Goal: Task Accomplishment & Management: Manage account settings

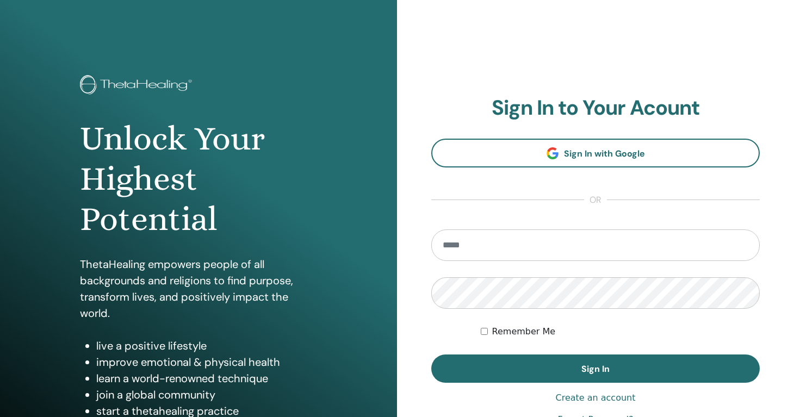
type input "**********"
click at [432, 355] on button "Sign In" at bounding box center [596, 369] width 329 height 28
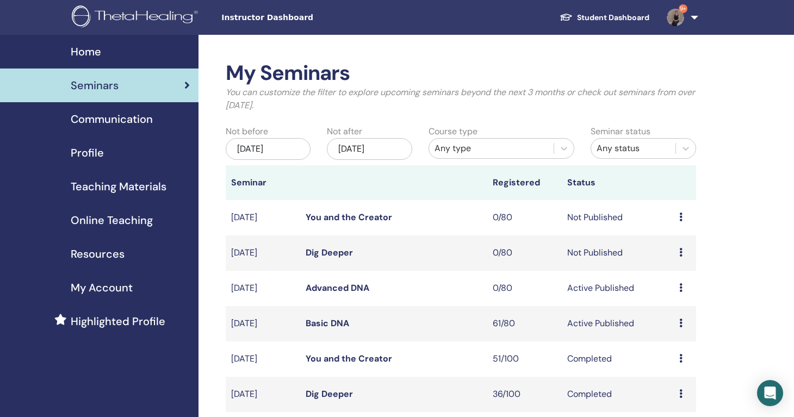
click at [329, 326] on link "Basic DNA" at bounding box center [328, 323] width 44 height 11
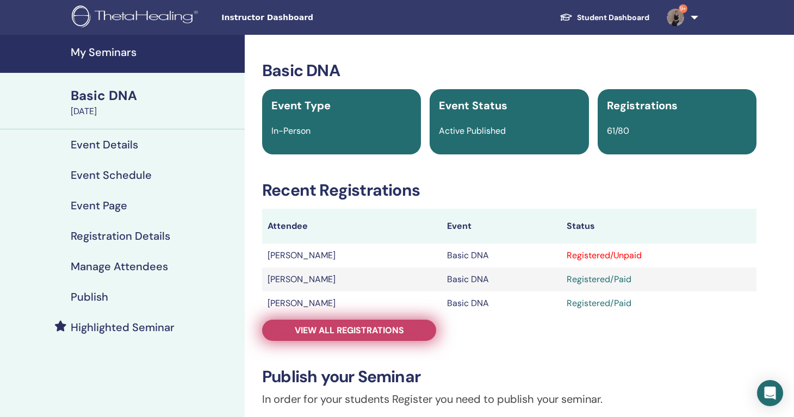
click at [381, 336] on link "View all registrations" at bounding box center [349, 330] width 174 height 21
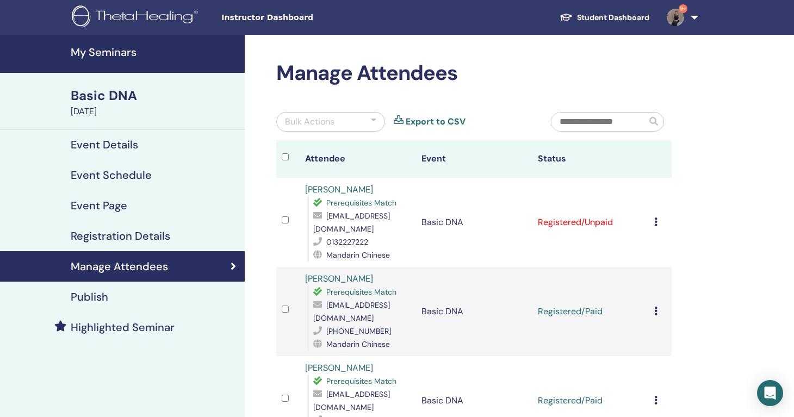
click at [656, 218] on icon at bounding box center [656, 222] width 3 height 9
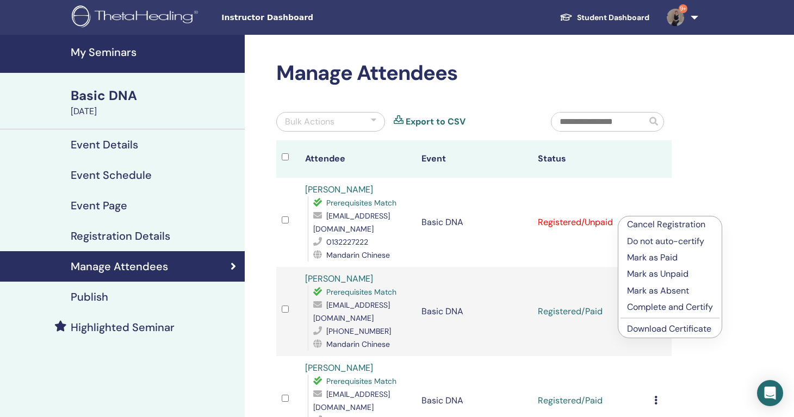
click at [665, 262] on p "Mark as Paid" at bounding box center [670, 257] width 86 height 13
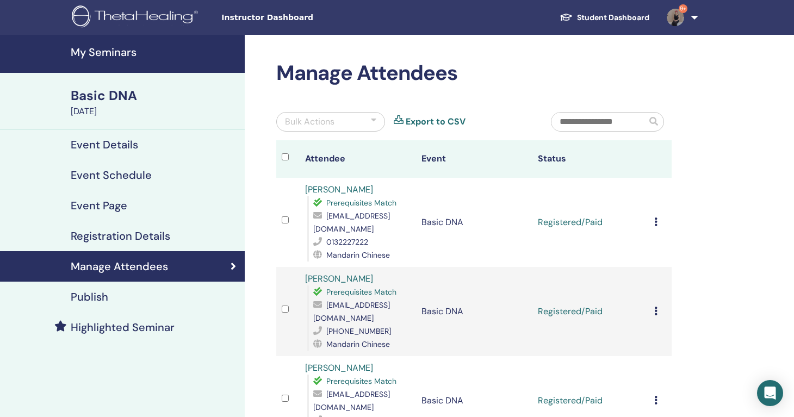
click at [601, 118] on input "text" at bounding box center [599, 122] width 95 height 19
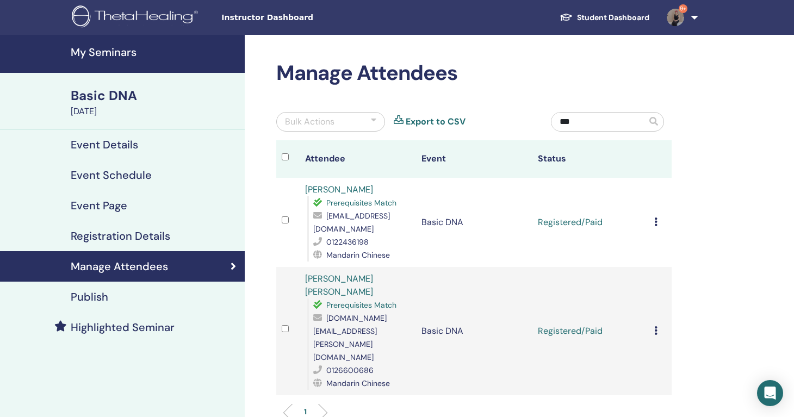
click at [587, 122] on input "***" at bounding box center [599, 122] width 95 height 19
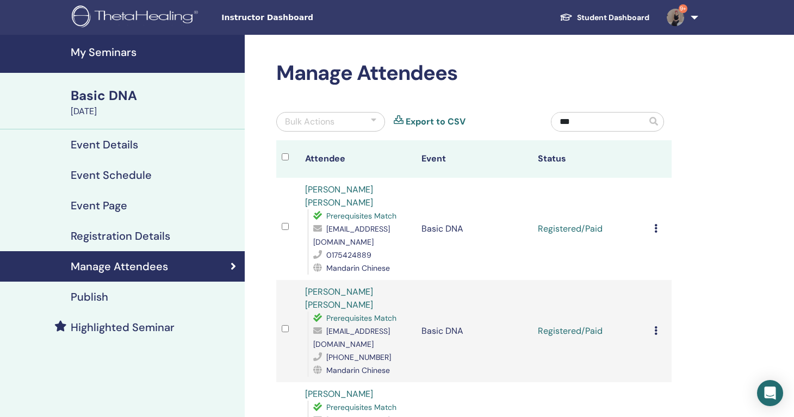
type input "***"
click at [687, 17] on span "9+" at bounding box center [676, 17] width 26 height 9
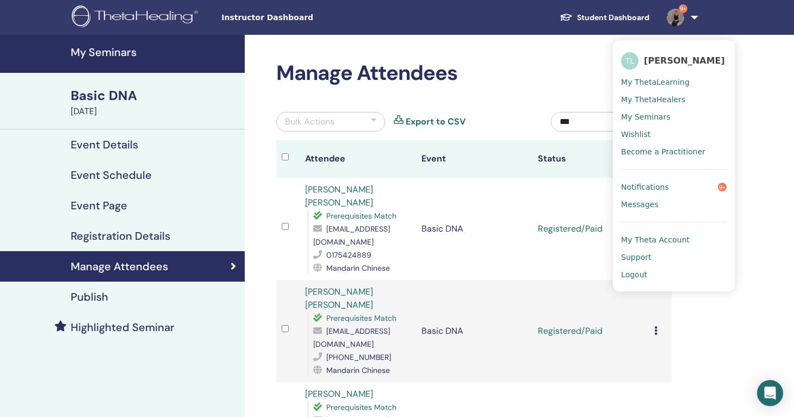
click at [664, 272] on link "Logout" at bounding box center [674, 274] width 106 height 17
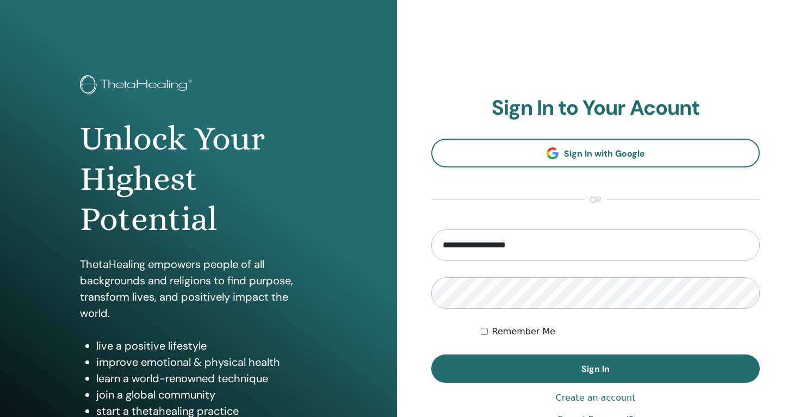
click at [484, 251] on input "**********" at bounding box center [596, 246] width 329 height 32
type input "**********"
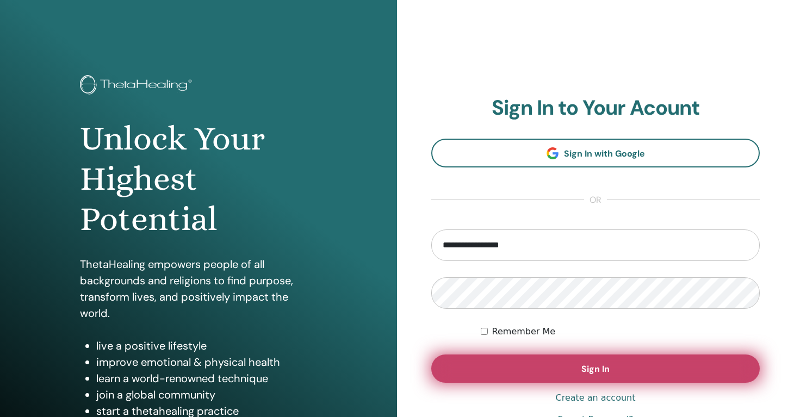
click at [668, 362] on button "Sign In" at bounding box center [596, 369] width 329 height 28
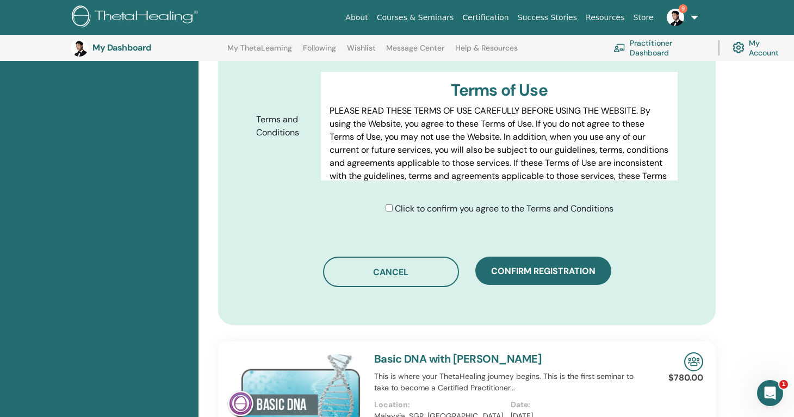
scroll to position [544, 0]
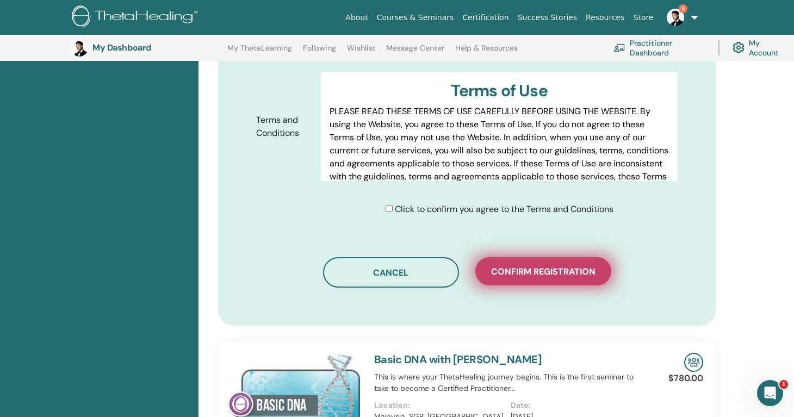
click at [542, 271] on span "Confirm registration" at bounding box center [543, 271] width 104 height 11
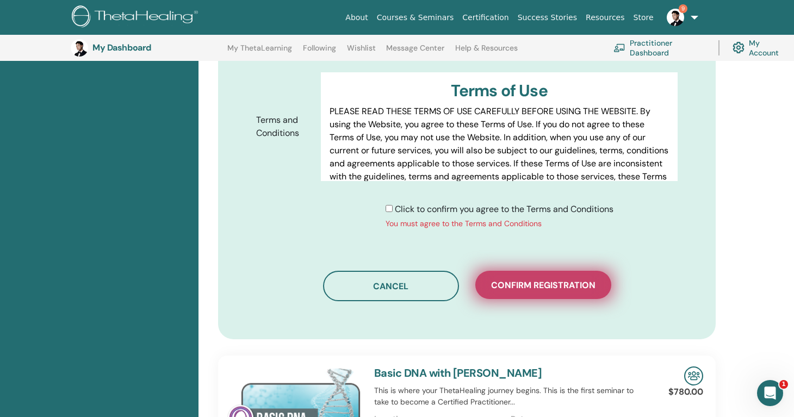
click at [538, 282] on span "Confirm registration" at bounding box center [543, 285] width 104 height 11
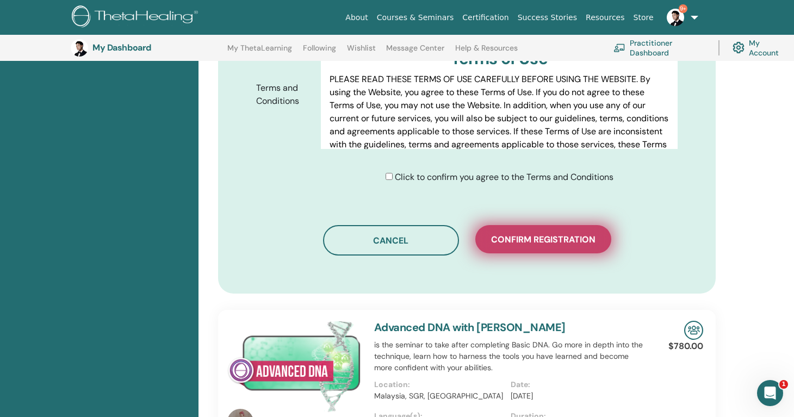
click at [513, 238] on span "Confirm registration" at bounding box center [543, 239] width 104 height 11
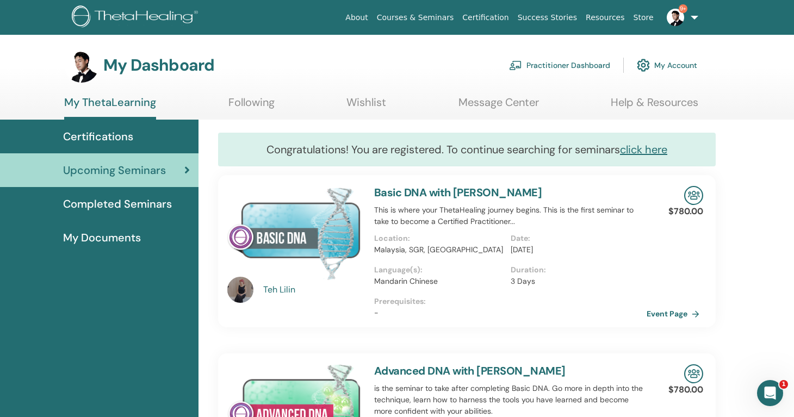
click at [688, 18] on span "9+" at bounding box center [676, 17] width 26 height 9
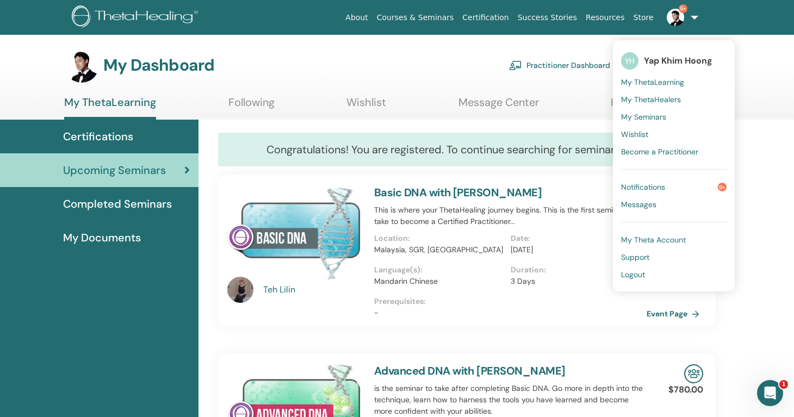
click at [652, 275] on link "Logout" at bounding box center [674, 274] width 106 height 17
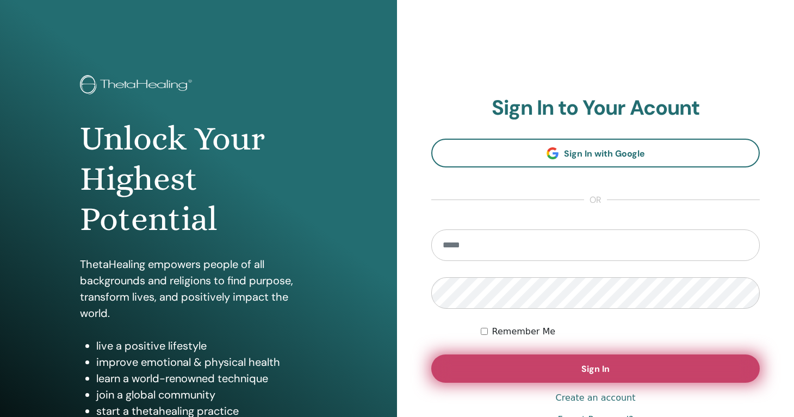
type input "**********"
click at [488, 369] on button "Sign In" at bounding box center [596, 369] width 329 height 28
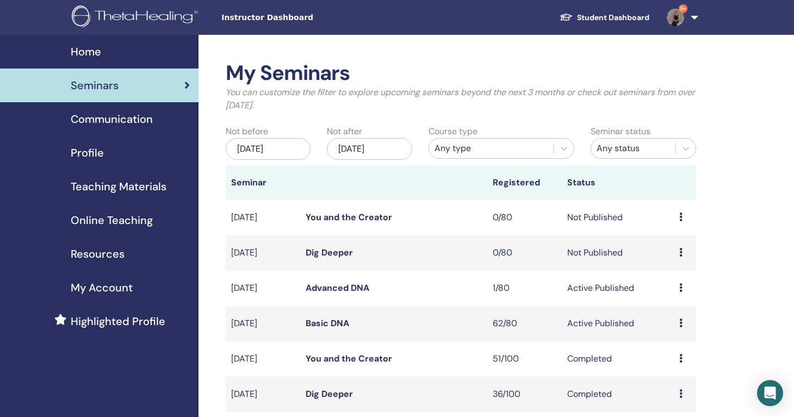
click at [322, 319] on link "Basic DNA" at bounding box center [328, 323] width 44 height 11
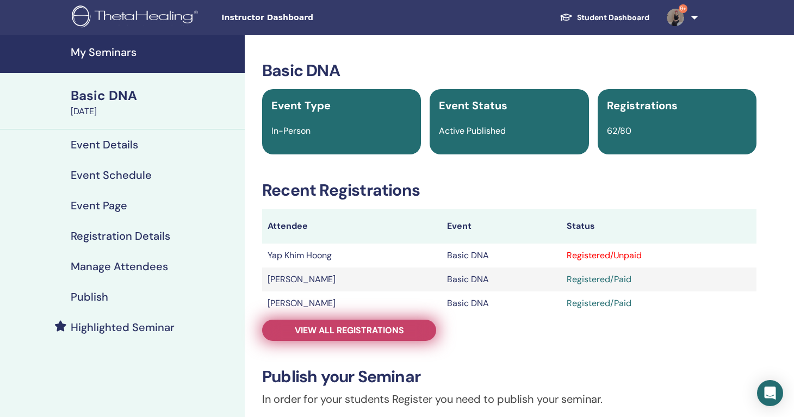
click at [378, 328] on span "View all registrations" at bounding box center [349, 330] width 109 height 11
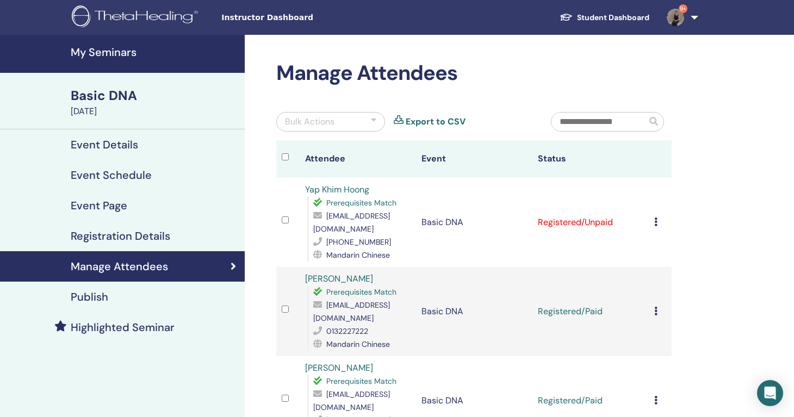
click at [658, 216] on div "Cancel Registration Do not auto-certify Mark as Paid Mark as Unpaid Mark as Abs…" at bounding box center [661, 222] width 13 height 13
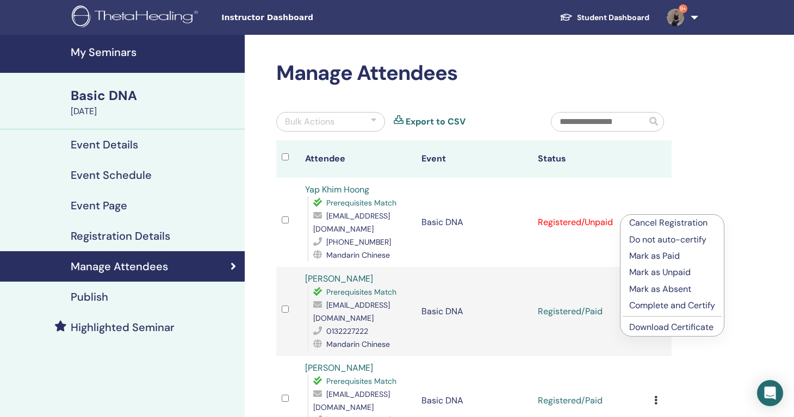
click at [657, 325] on link "Download Certificate" at bounding box center [672, 327] width 84 height 11
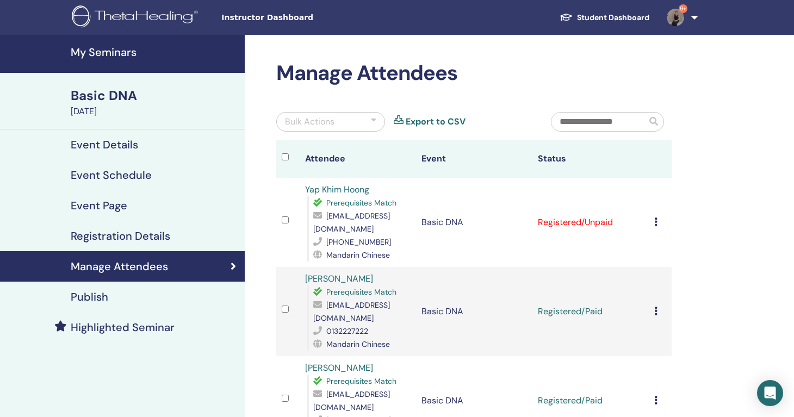
click at [657, 216] on div "Cancel Registration Do not auto-certify Mark as Paid Mark as Unpaid Mark as Abs…" at bounding box center [661, 222] width 13 height 13
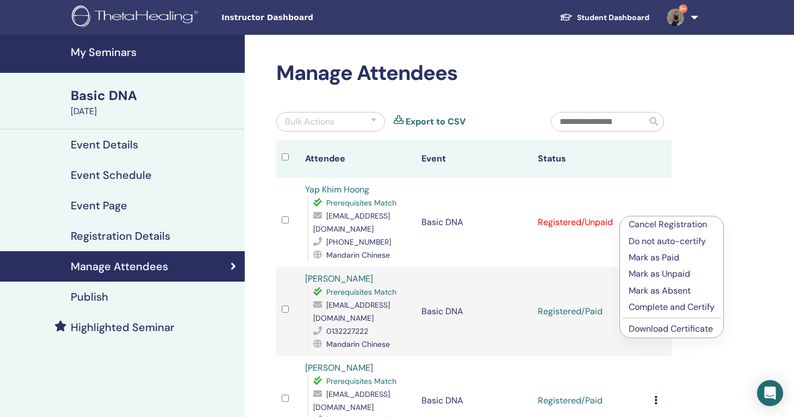
click at [663, 261] on p "Mark as Paid" at bounding box center [672, 257] width 86 height 13
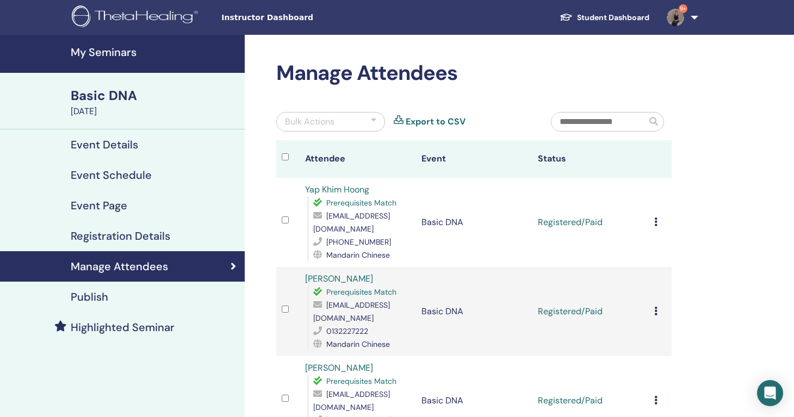
click at [654, 291] on td "Cancel Registration Do not auto-certify Mark as Paid Mark as Unpaid Mark as Abs…" at bounding box center [660, 311] width 23 height 89
click at [655, 307] on icon at bounding box center [656, 311] width 3 height 9
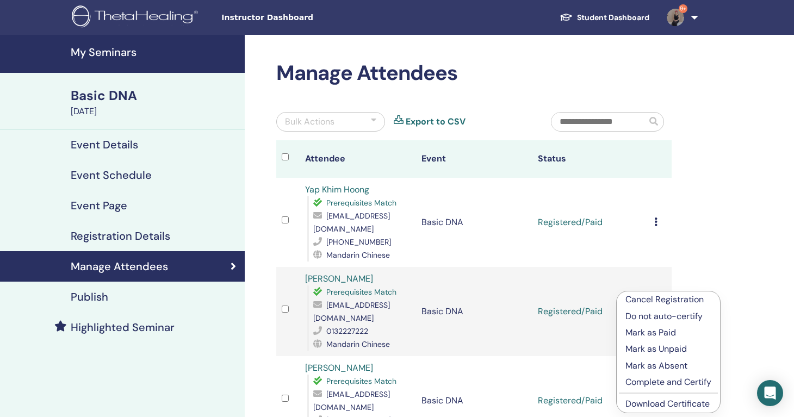
click at [654, 405] on link "Download Certificate" at bounding box center [668, 403] width 84 height 11
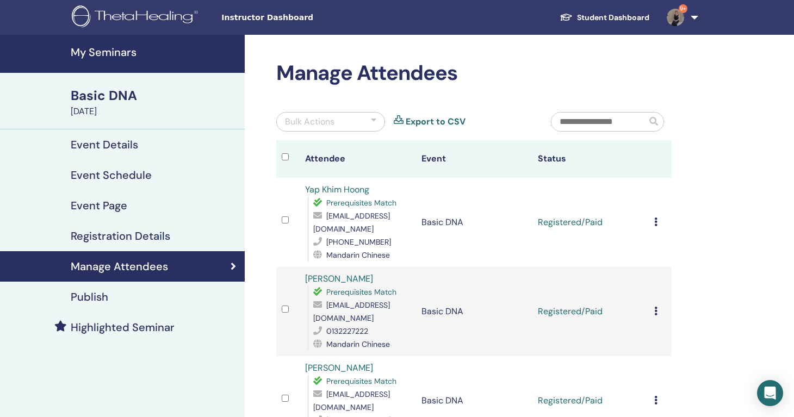
click at [91, 51] on h4 "My Seminars" at bounding box center [155, 52] width 168 height 13
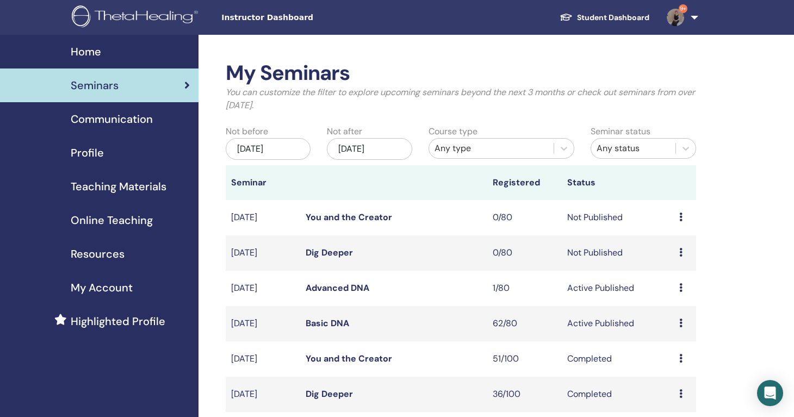
click at [338, 291] on link "Advanced DNA" at bounding box center [338, 287] width 64 height 11
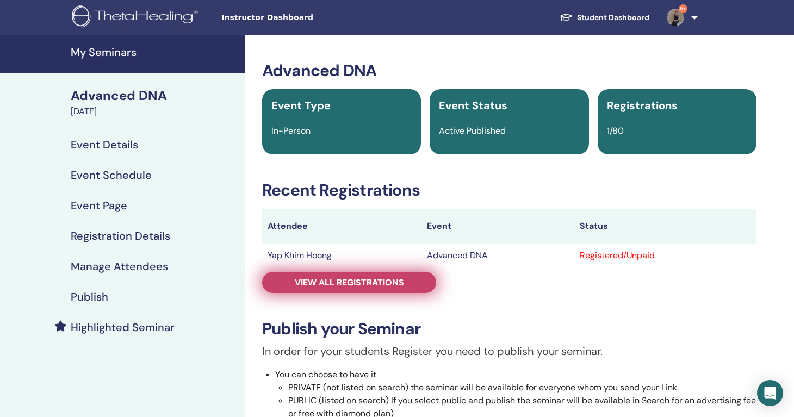
click at [414, 283] on link "View all registrations" at bounding box center [349, 282] width 174 height 21
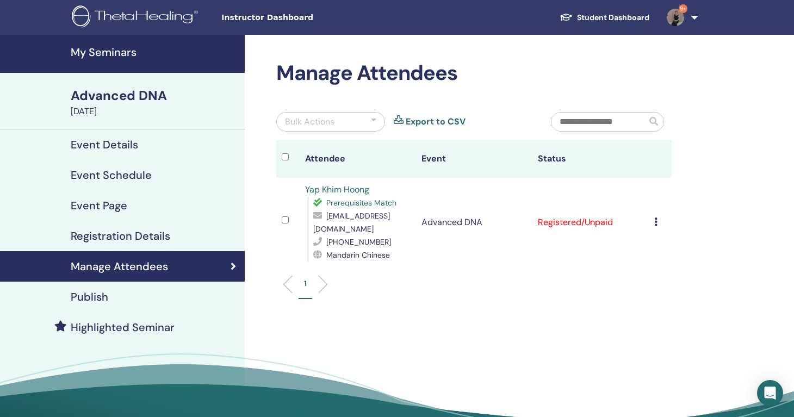
click at [655, 218] on icon at bounding box center [656, 222] width 3 height 9
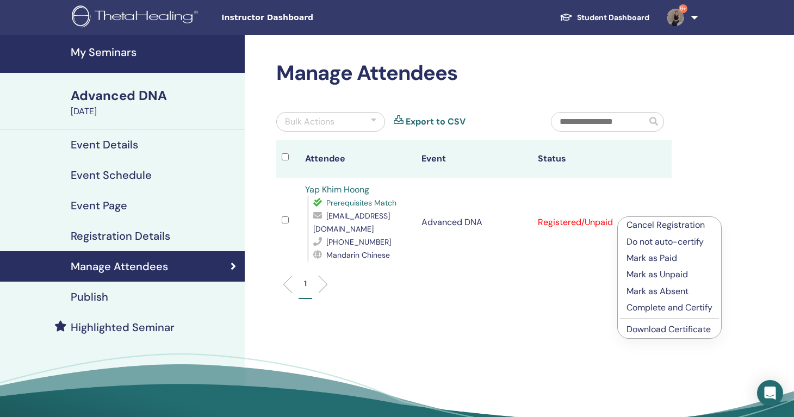
click at [668, 261] on p "Mark as Paid" at bounding box center [670, 258] width 86 height 13
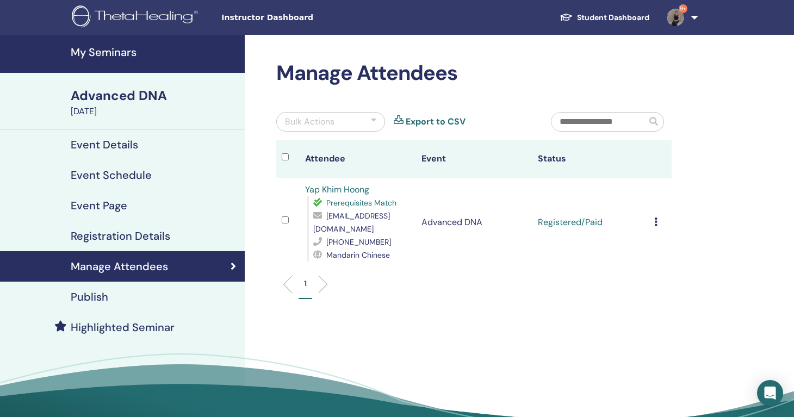
click at [660, 216] on div "Cancel Registration Do not auto-certify Mark as Paid Mark as Unpaid Mark as Abs…" at bounding box center [661, 222] width 13 height 13
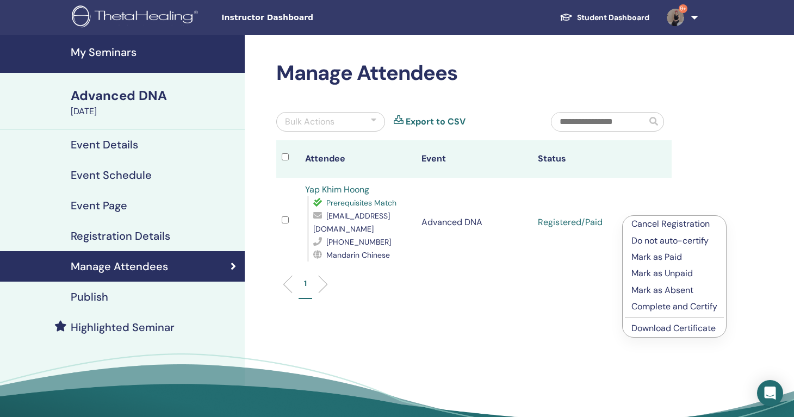
click at [677, 326] on link "Download Certificate" at bounding box center [674, 328] width 84 height 11
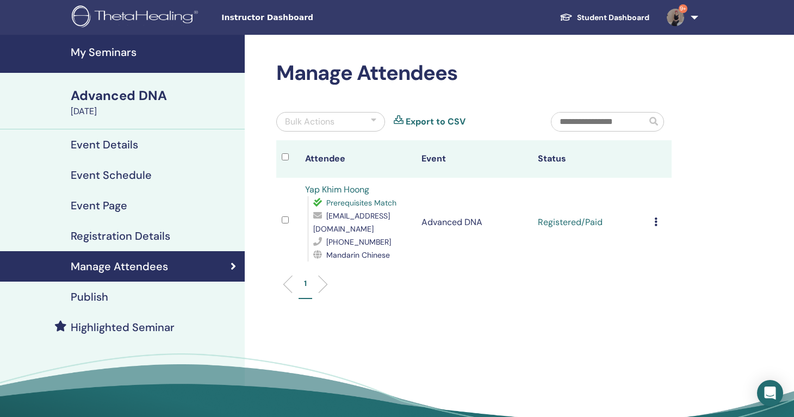
click at [104, 52] on h4 "My Seminars" at bounding box center [155, 52] width 168 height 13
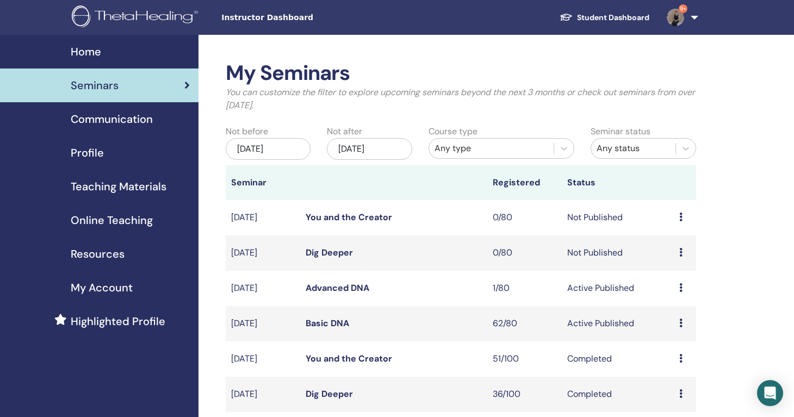
click at [332, 326] on link "Basic DNA" at bounding box center [328, 323] width 44 height 11
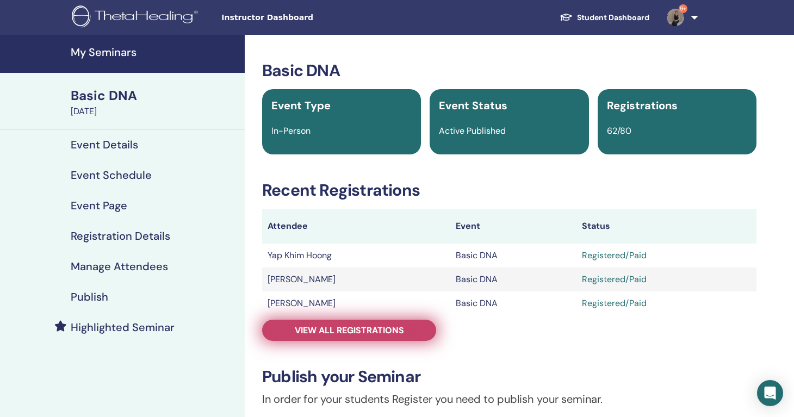
click at [333, 326] on span "View all registrations" at bounding box center [349, 330] width 109 height 11
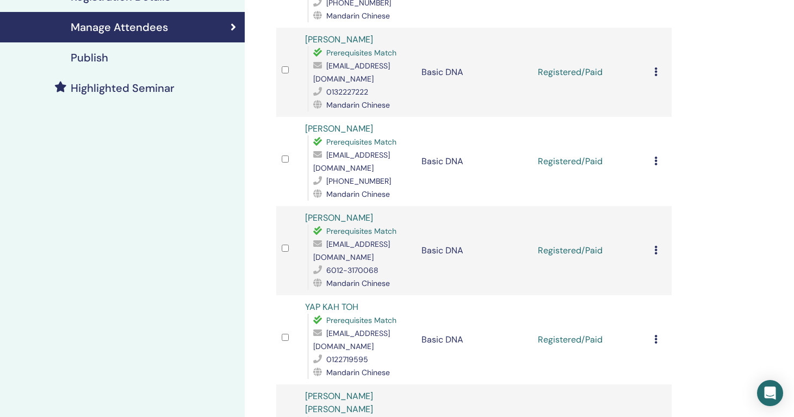
scroll to position [242, 0]
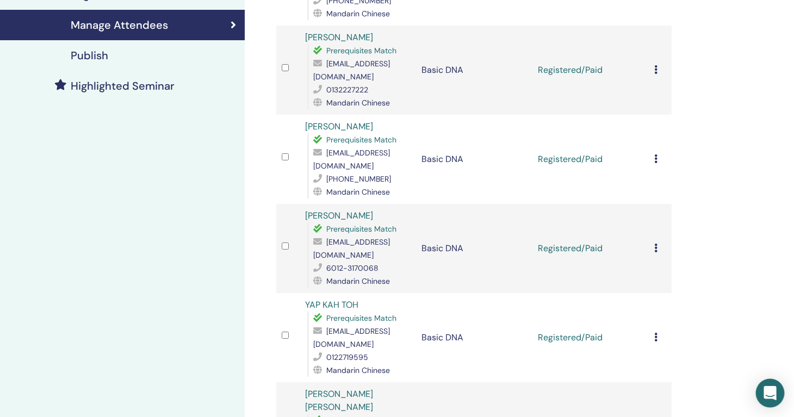
click at [769, 390] on icon "Open Intercom Messenger" at bounding box center [770, 393] width 13 height 14
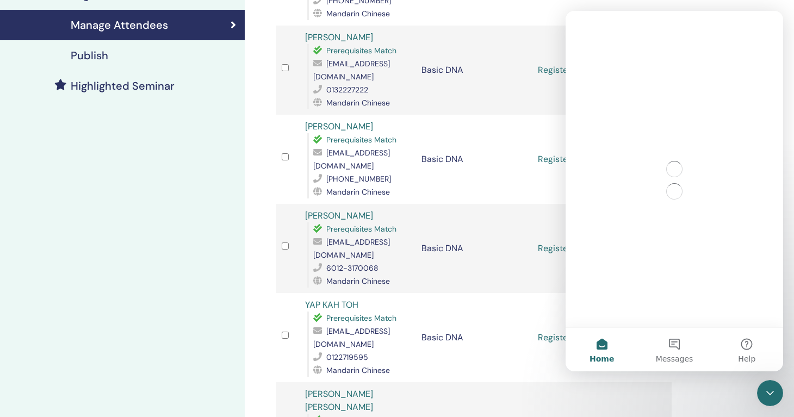
scroll to position [0, 0]
click at [674, 349] on button "Messages" at bounding box center [674, 350] width 72 height 44
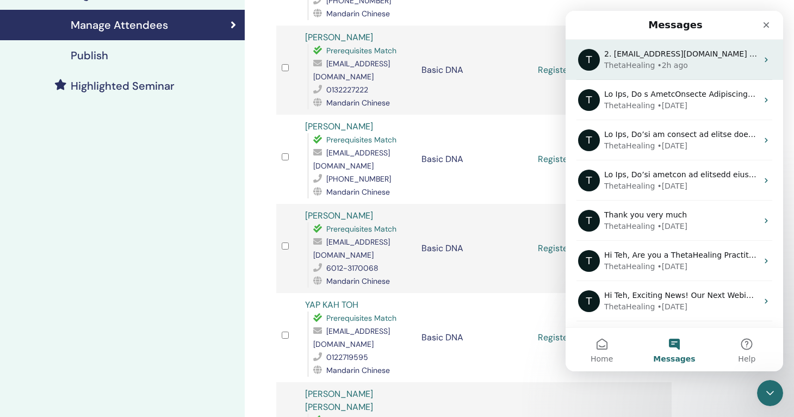
click at [645, 63] on div "ThetaHealing" at bounding box center [630, 65] width 51 height 11
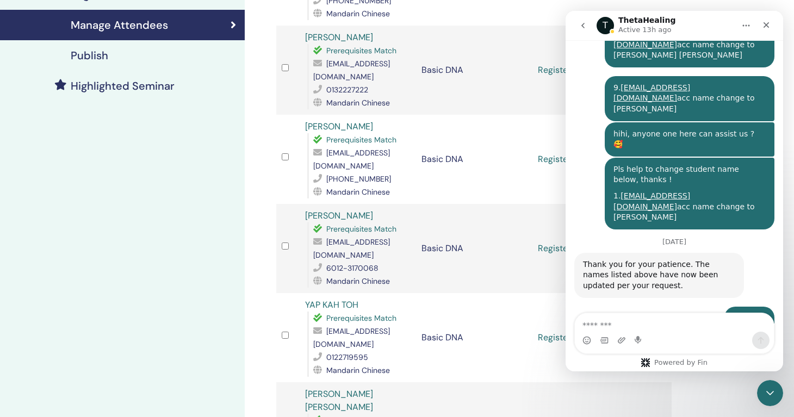
scroll to position [4796, 0]
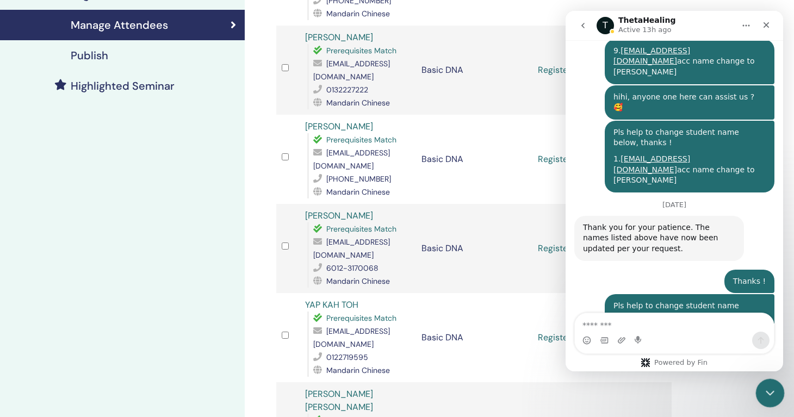
click at [769, 398] on icon "Close Intercom Messenger" at bounding box center [768, 391] width 13 height 13
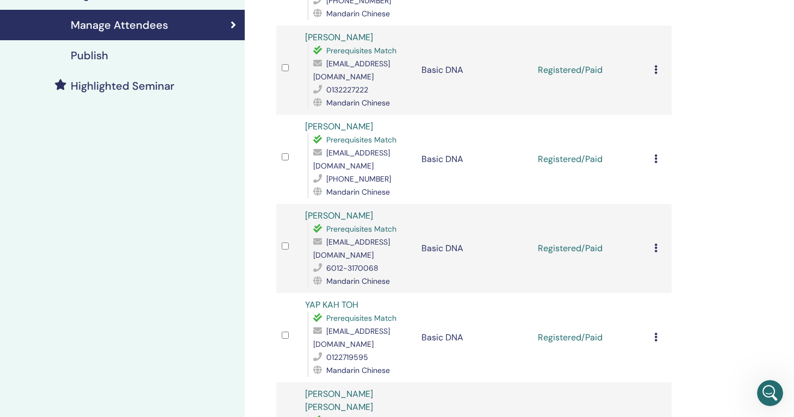
scroll to position [0, 0]
